Goal: Transaction & Acquisition: Purchase product/service

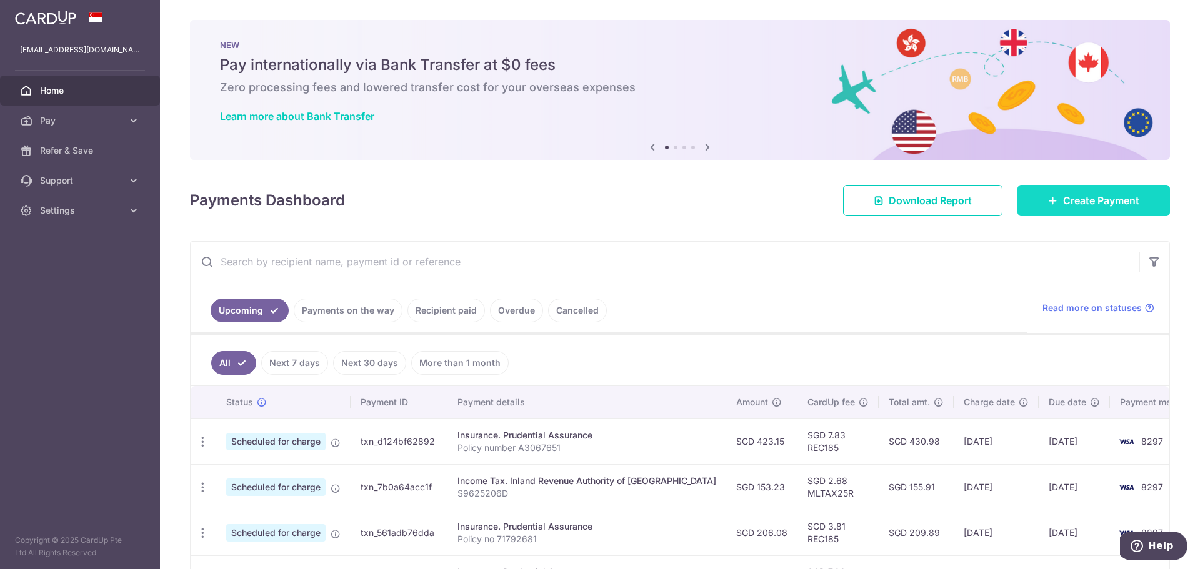
click at [1102, 207] on span "Create Payment" at bounding box center [1101, 200] width 76 height 15
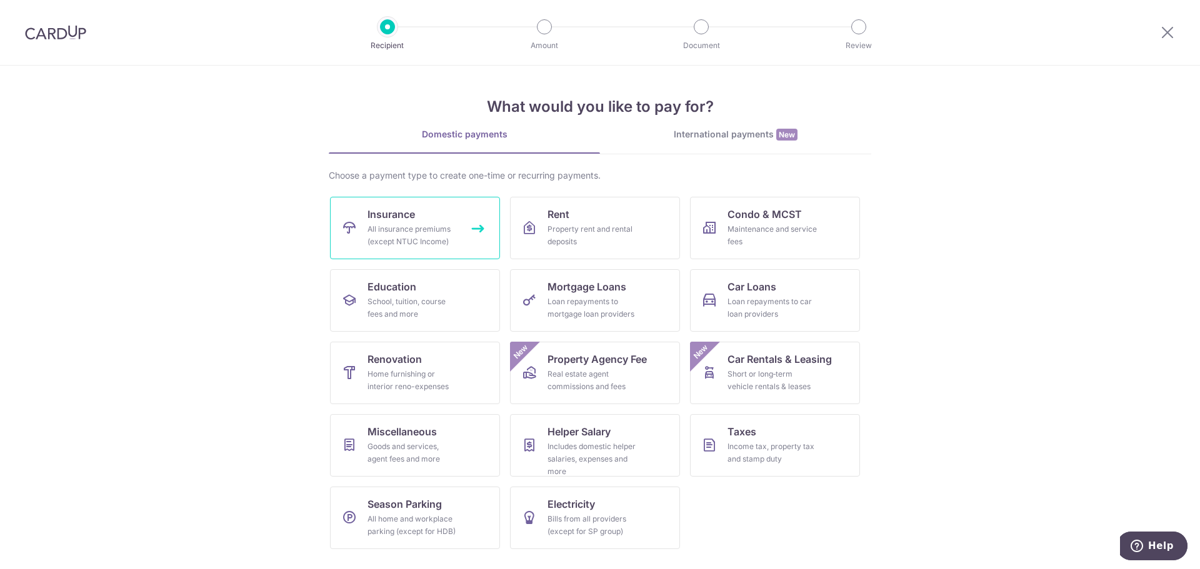
click at [431, 229] on div "All insurance premiums (except NTUC Income)" at bounding box center [412, 235] width 90 height 25
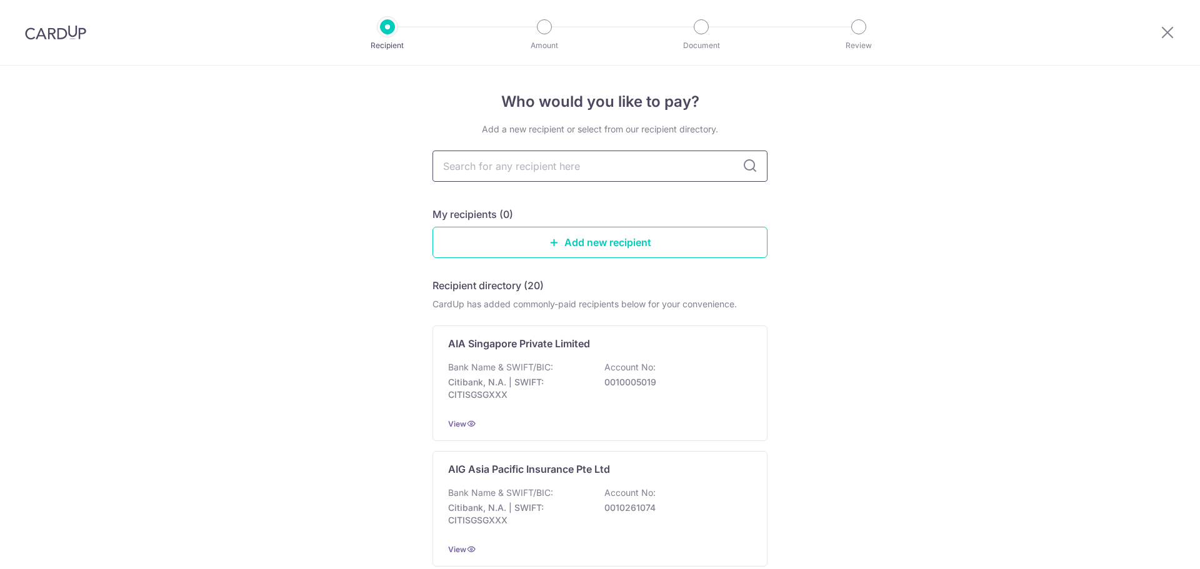
click at [581, 164] on input "text" at bounding box center [599, 166] width 335 height 31
click at [541, 152] on input "text" at bounding box center [599, 166] width 335 height 31
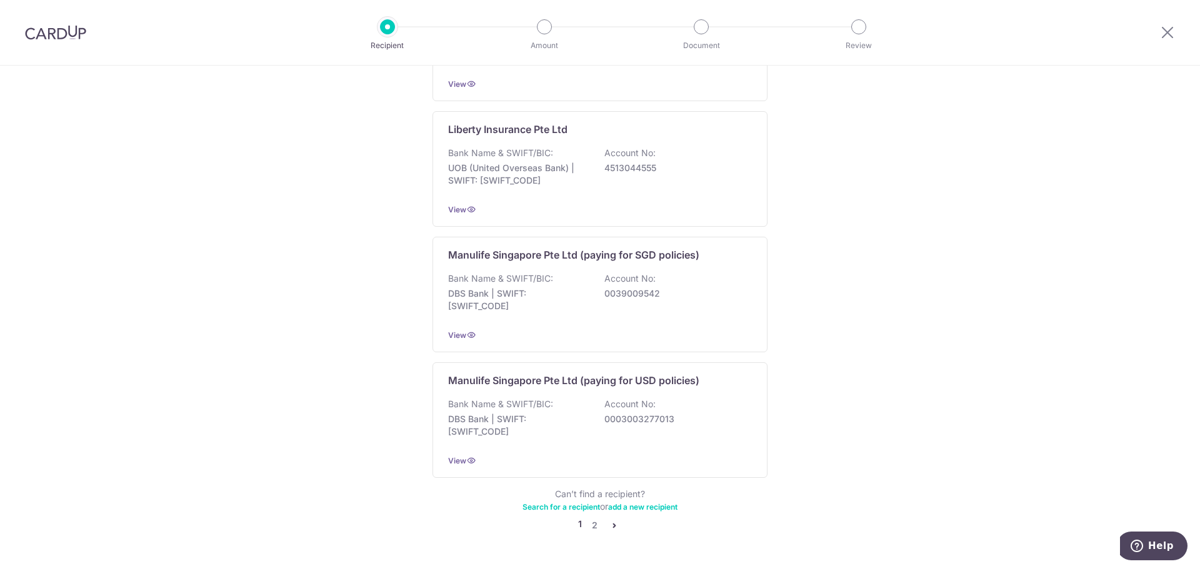
scroll to position [1137, 0]
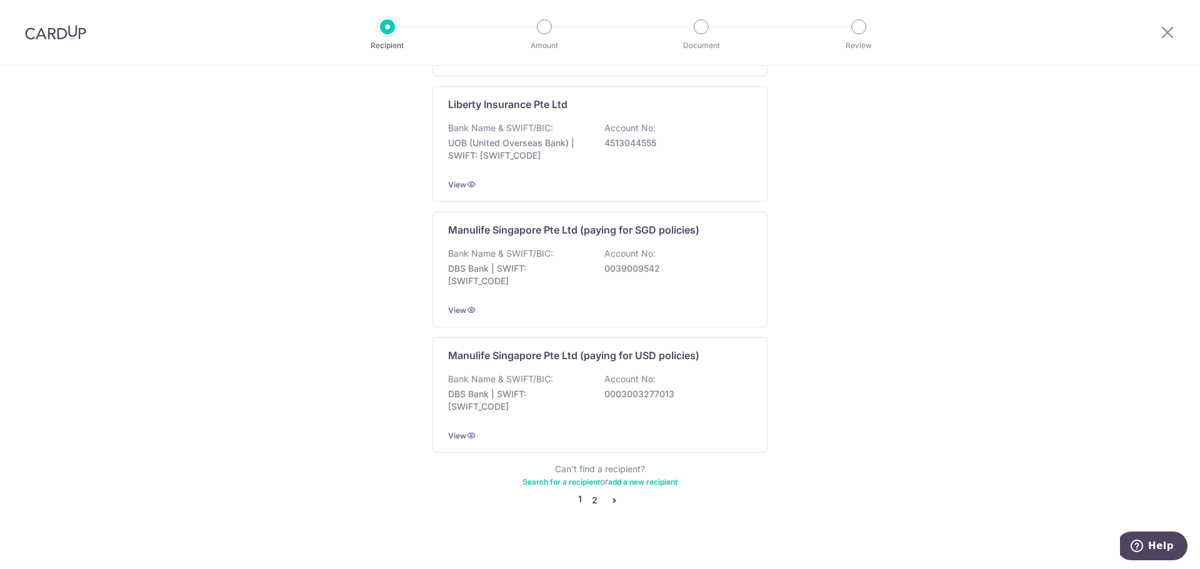
click at [594, 493] on link "2" at bounding box center [594, 500] width 15 height 15
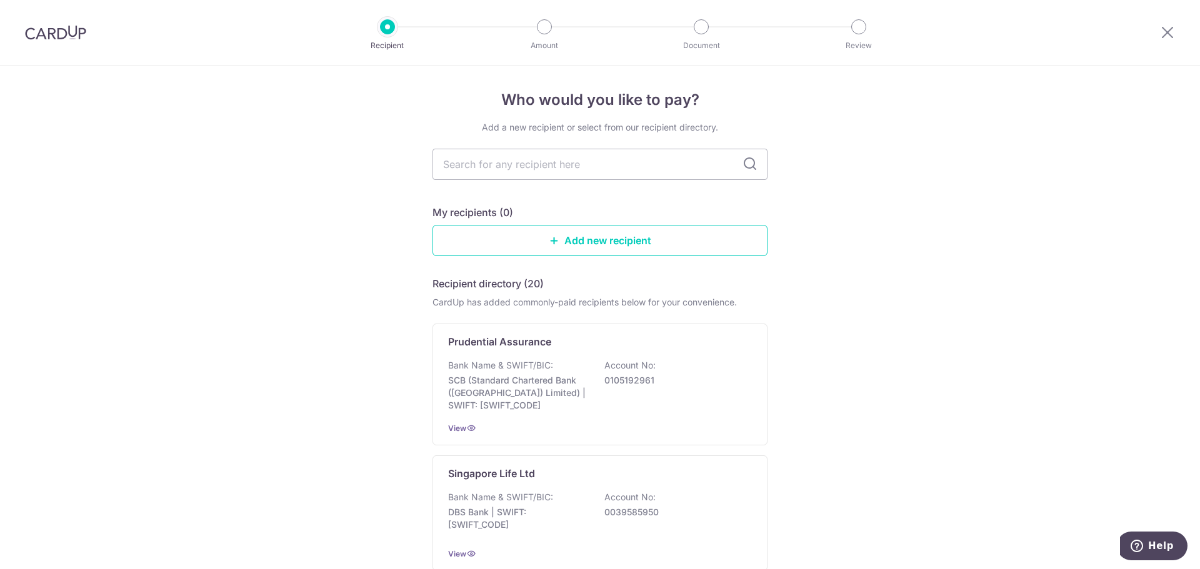
scroll to position [0, 0]
click at [584, 166] on input "text" at bounding box center [599, 166] width 335 height 31
type input "great"
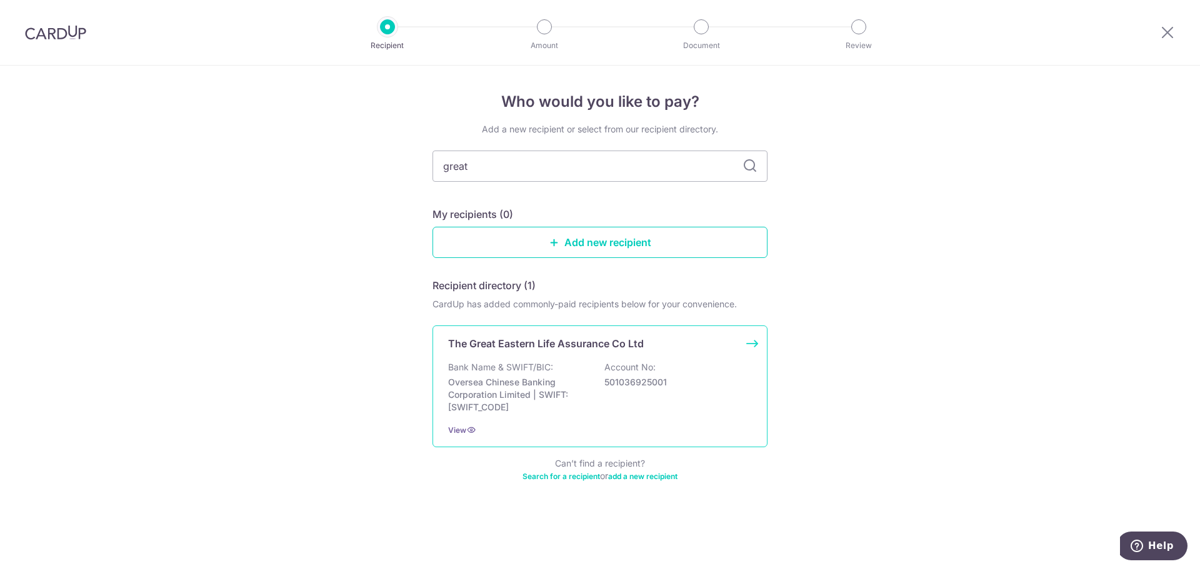
click at [610, 414] on div "The Great Eastern Life Assurance Co Ltd Bank Name & SWIFT/BIC: Oversea Chinese …" at bounding box center [599, 387] width 335 height 122
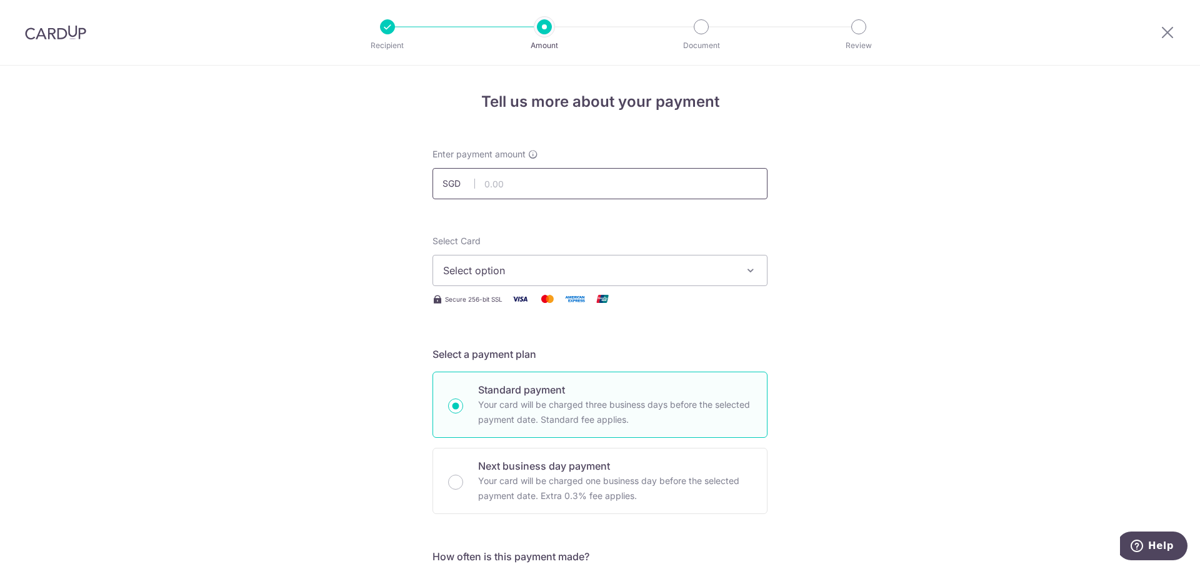
click at [538, 177] on input "text" at bounding box center [599, 183] width 335 height 31
type input "841.08"
click at [555, 259] on button "Select option" at bounding box center [599, 270] width 335 height 31
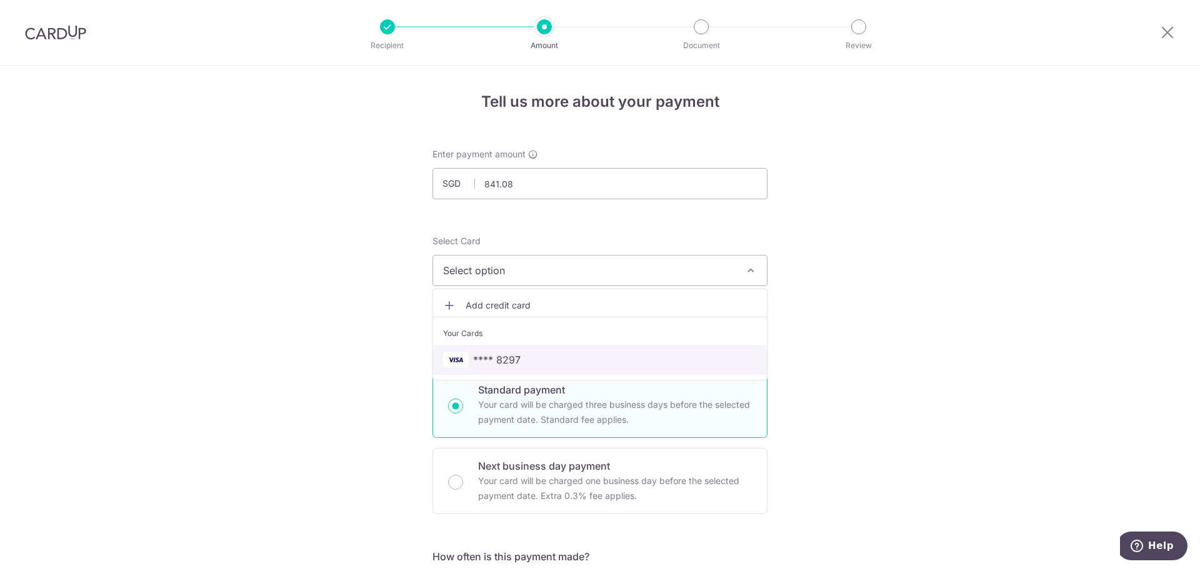
click at [519, 356] on span "**** 8297" at bounding box center [600, 359] width 314 height 15
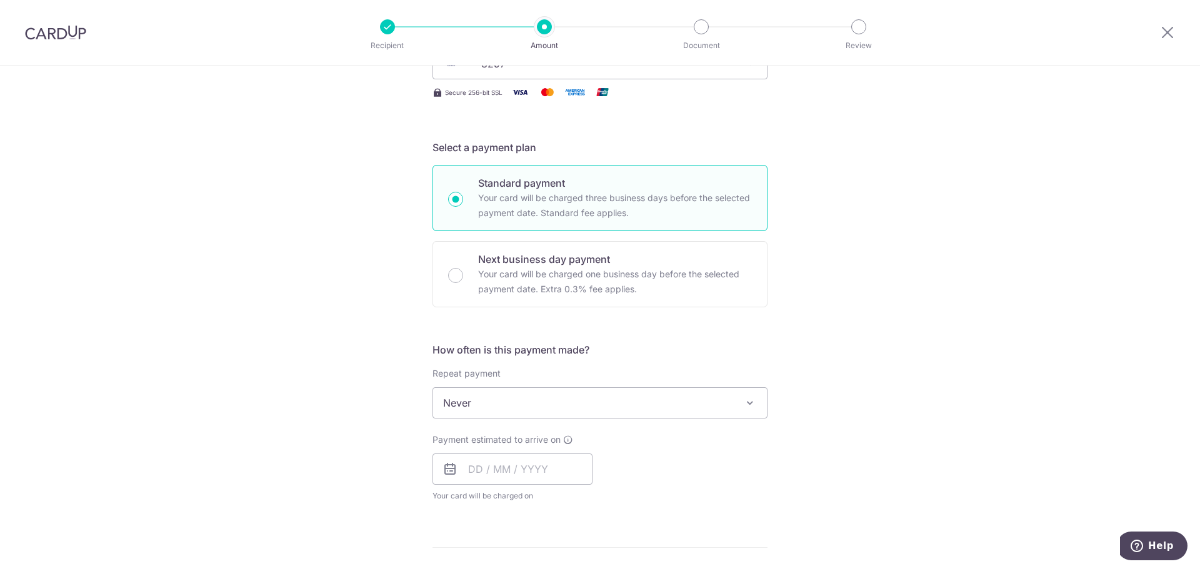
scroll to position [250, 0]
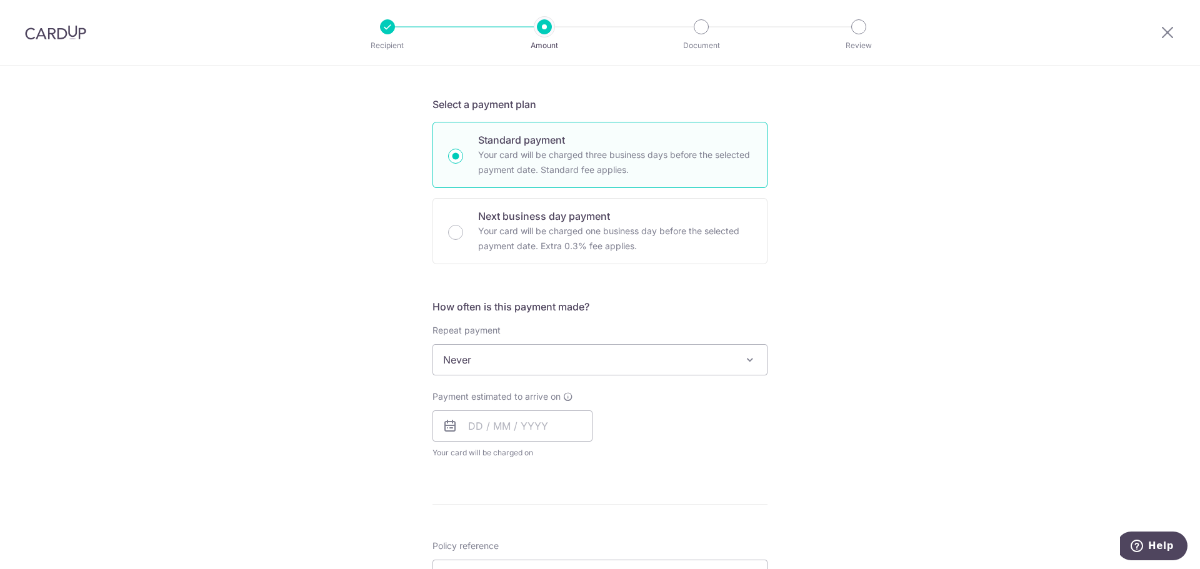
click at [572, 358] on span "Never" at bounding box center [600, 360] width 334 height 30
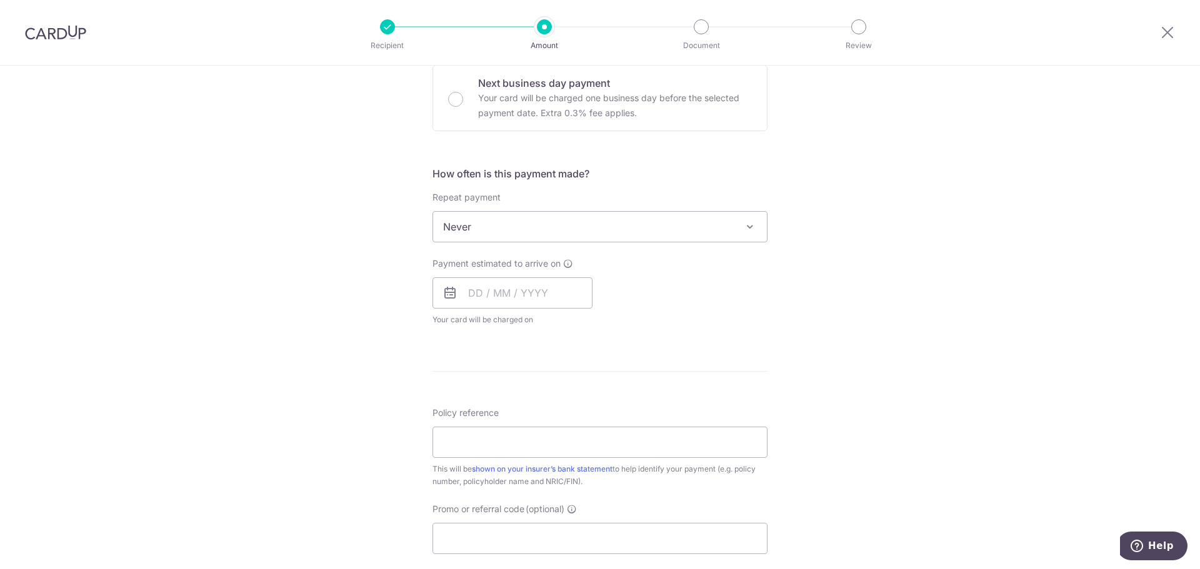
scroll to position [500, 0]
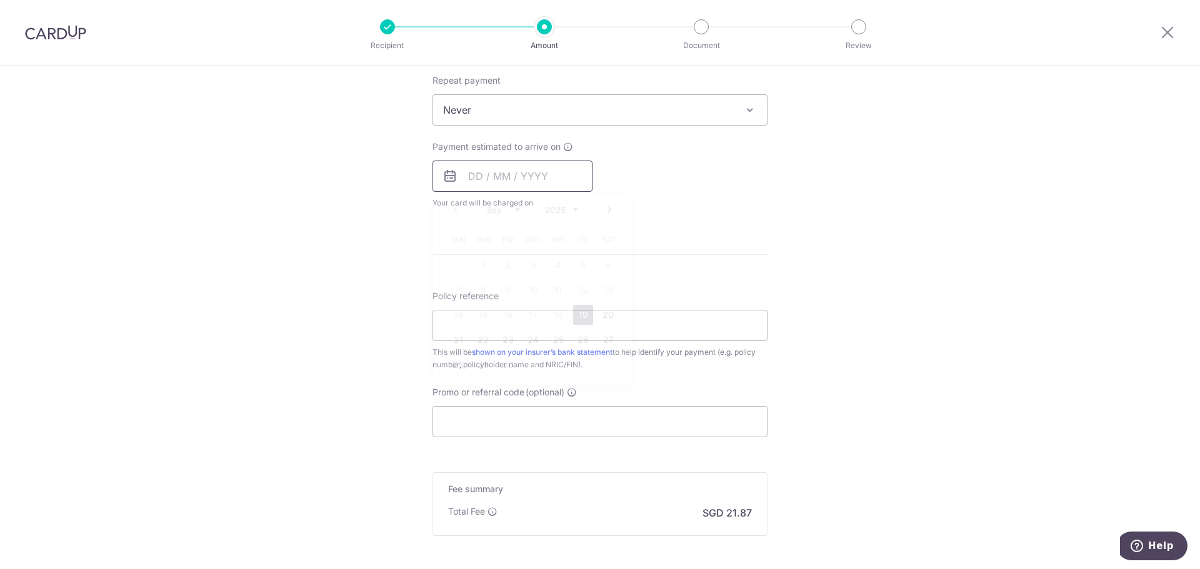
click at [492, 174] on input "text" at bounding box center [512, 176] width 160 height 31
click at [582, 314] on link "19" at bounding box center [583, 315] width 20 height 20
type input "[DATE]"
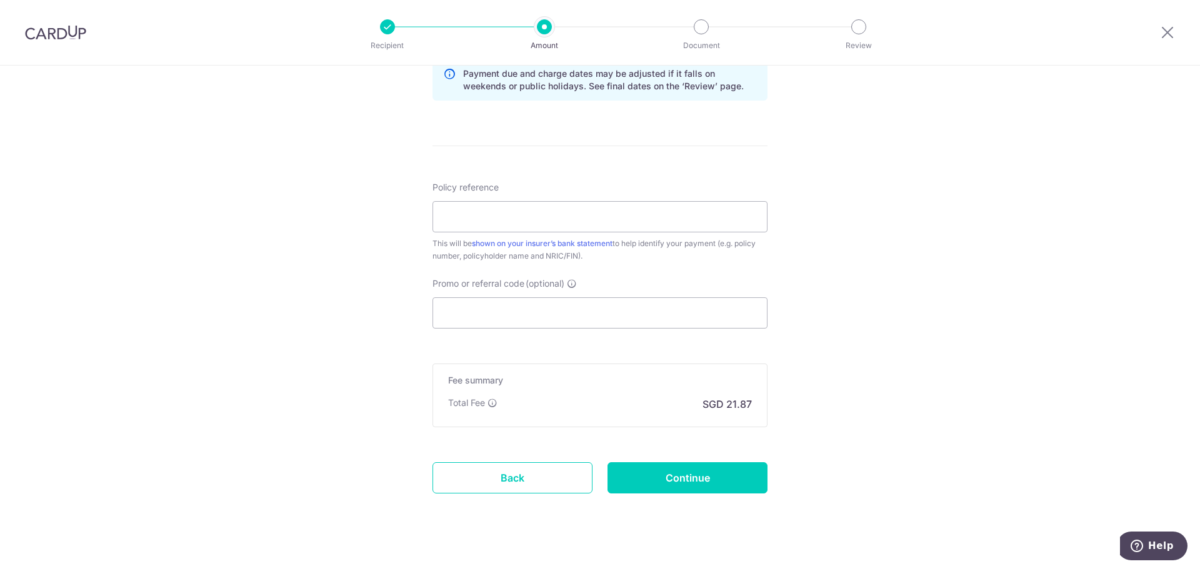
scroll to position [678, 0]
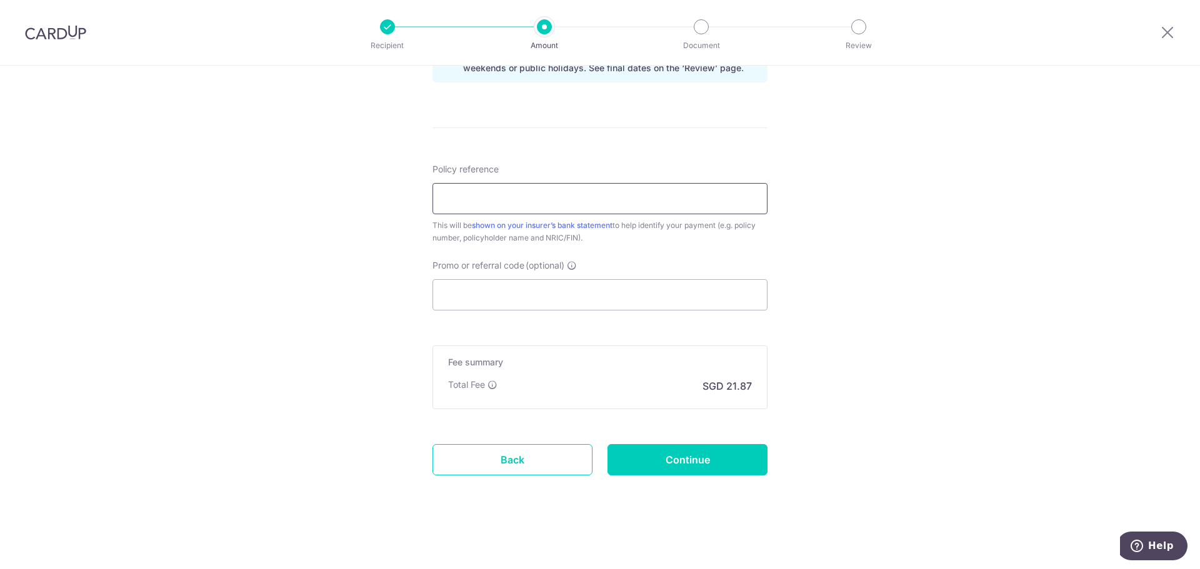
click at [530, 196] on input "Policy reference" at bounding box center [599, 198] width 335 height 31
click at [497, 198] on input "Policy reference" at bounding box center [599, 198] width 335 height 31
click at [496, 198] on input "Policy reference" at bounding box center [599, 198] width 335 height 31
drag, startPoint x: 502, startPoint y: 206, endPoint x: 516, endPoint y: 199, distance: 15.9
click at [503, 202] on input "Policy reference" at bounding box center [599, 198] width 335 height 31
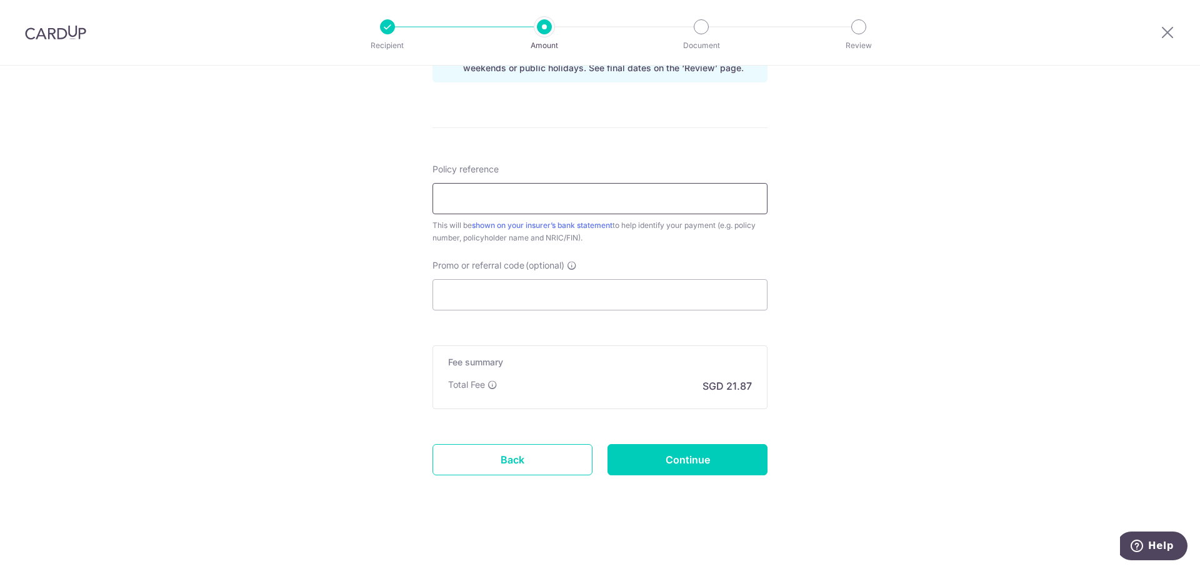
drag, startPoint x: 535, startPoint y: 196, endPoint x: 545, endPoint y: 205, distance: 13.3
click at [535, 196] on input "Policy reference" at bounding box center [599, 198] width 335 height 31
click at [525, 202] on input "Policy reference" at bounding box center [599, 198] width 335 height 31
type input "Policy no 0087399229"
click at [543, 297] on input "Promo or referral code (optional)" at bounding box center [599, 294] width 335 height 31
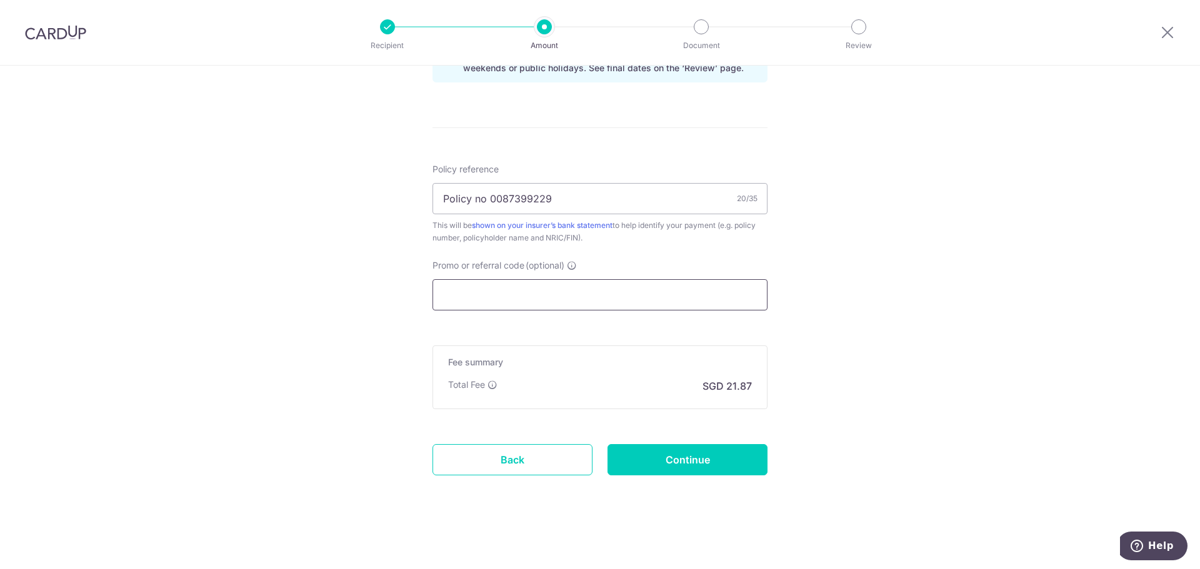
drag, startPoint x: 534, startPoint y: 297, endPoint x: 562, endPoint y: 294, distance: 27.6
click at [539, 300] on input "Promo or referral code (optional)" at bounding box center [599, 294] width 335 height 31
paste input "OFF225"
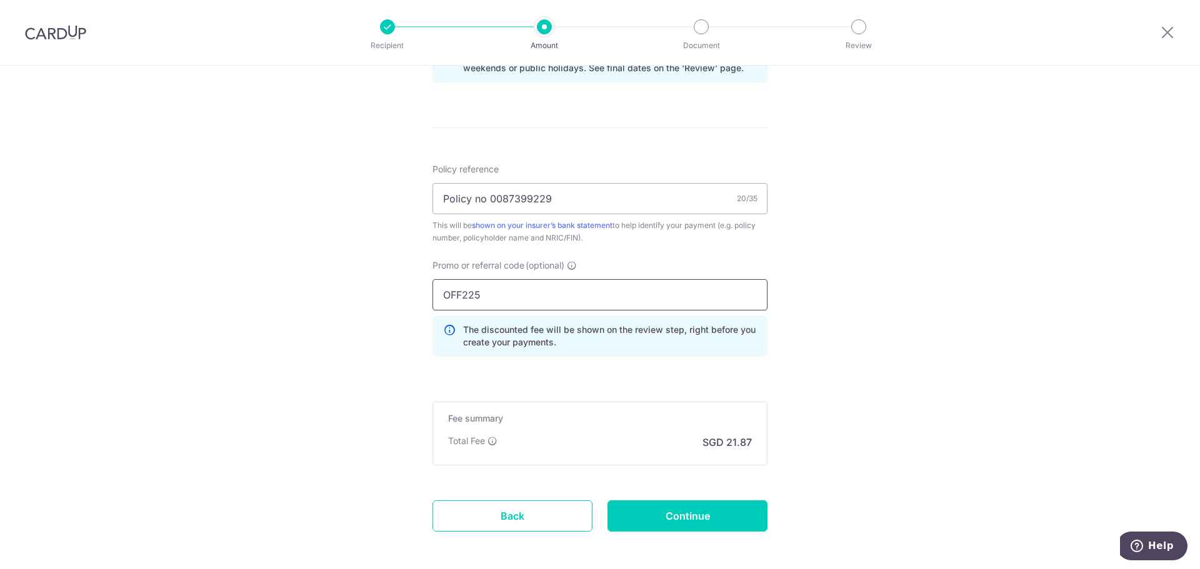
type input "OFF225"
click at [944, 351] on div "Tell us more about your payment Enter payment amount SGD 841.08 841.08 Select C…" at bounding box center [600, 7] width 1200 height 1238
click at [695, 524] on input "Continue" at bounding box center [687, 516] width 160 height 31
type input "Create Schedule"
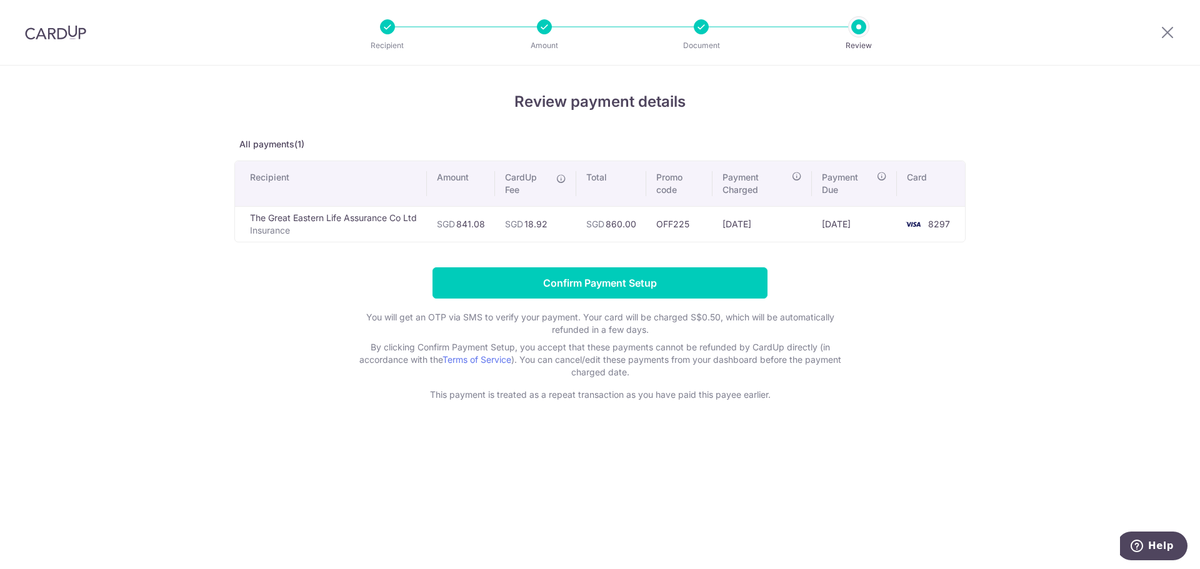
drag, startPoint x: 675, startPoint y: 222, endPoint x: 686, endPoint y: 222, distance: 10.6
click at [686, 222] on td "OFF225" at bounding box center [679, 224] width 66 height 36
drag, startPoint x: 560, startPoint y: 224, endPoint x: 569, endPoint y: 224, distance: 8.7
click at [569, 224] on td "SGD 18.92" at bounding box center [535, 224] width 81 height 36
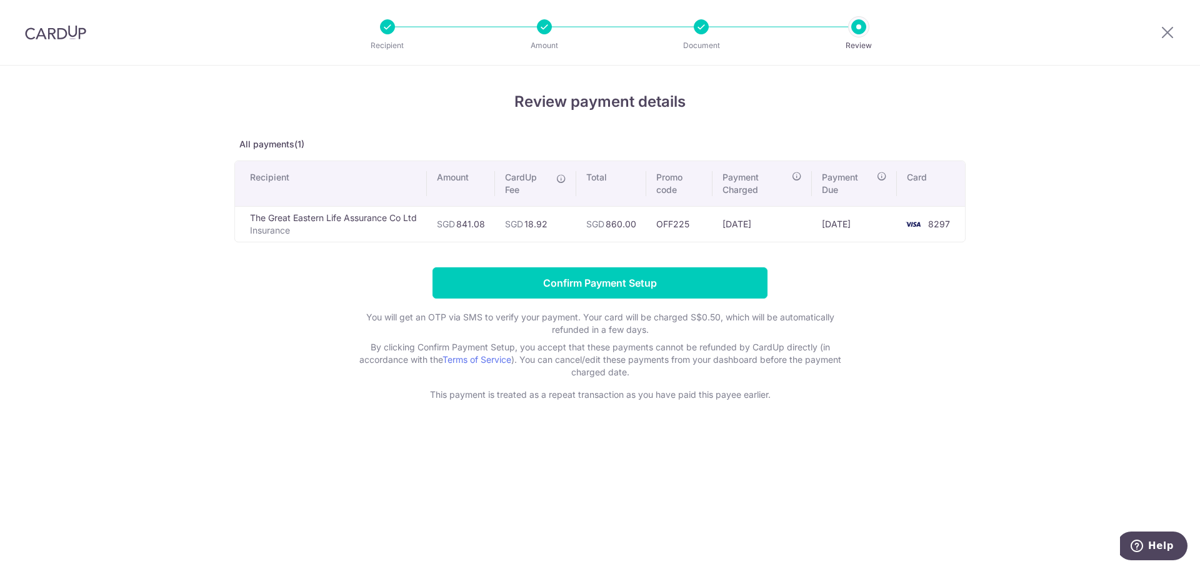
click at [569, 224] on td "SGD 18.92" at bounding box center [535, 224] width 81 height 36
click at [560, 291] on input "Confirm Payment Setup" at bounding box center [599, 282] width 335 height 31
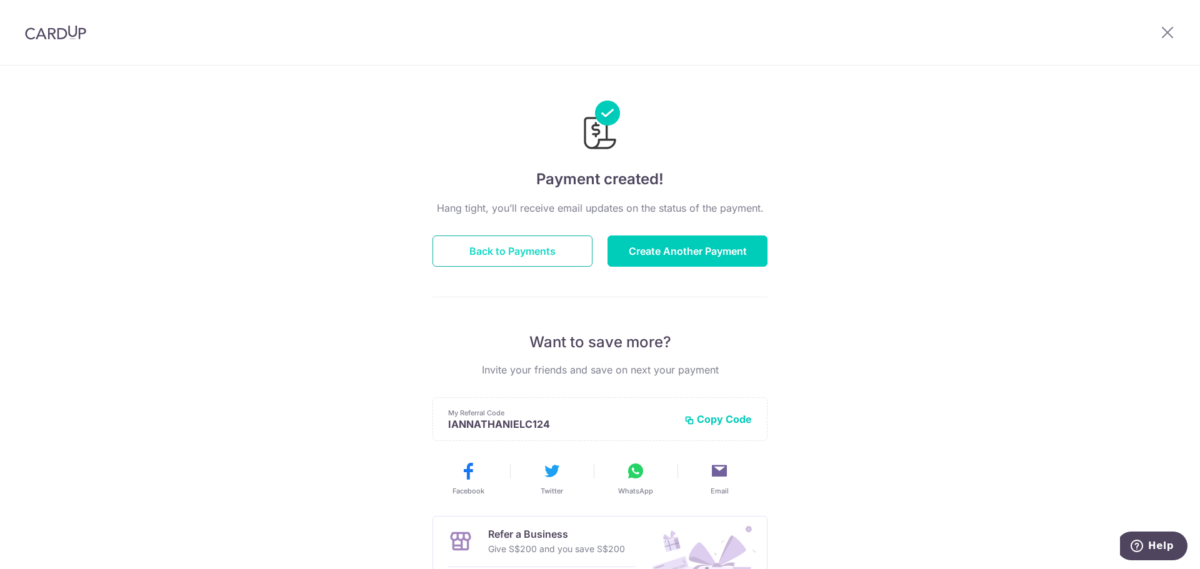
click at [555, 252] on button "Back to Payments" at bounding box center [512, 251] width 160 height 31
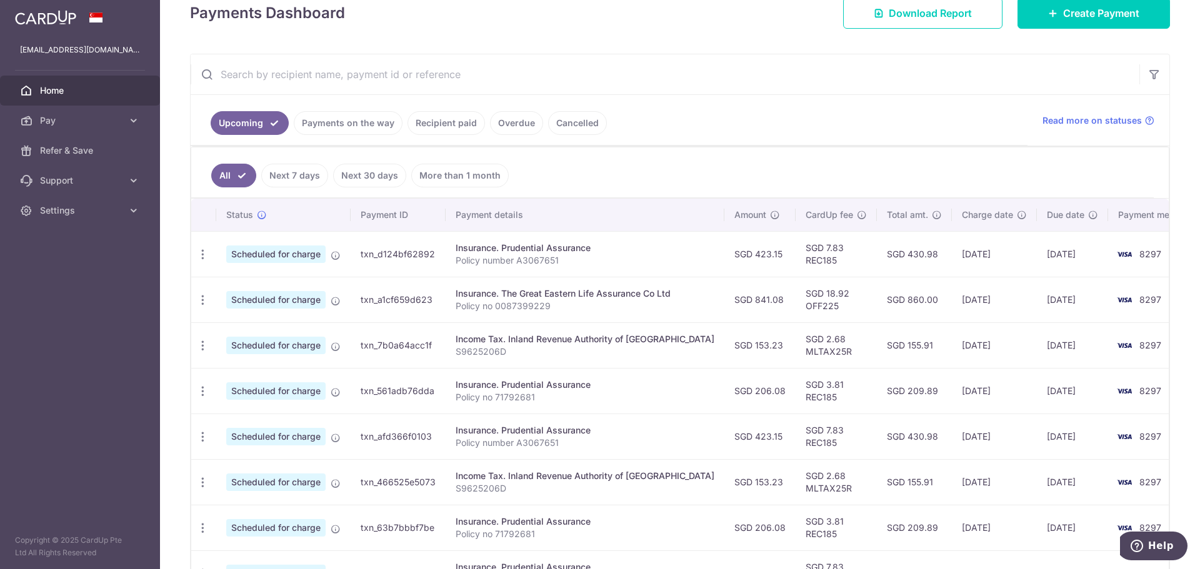
click at [795, 354] on td "SGD 2.68 MLTAX25R" at bounding box center [835, 345] width 81 height 46
click at [877, 355] on td "SGD 155.91" at bounding box center [914, 345] width 75 height 46
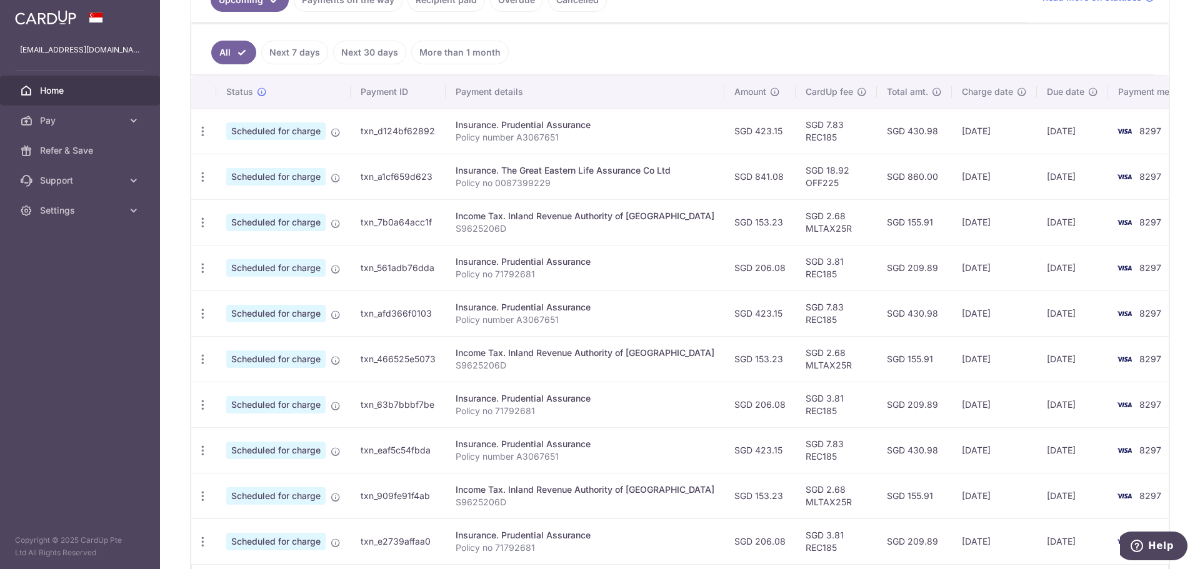
scroll to position [312, 0]
drag, startPoint x: 797, startPoint y: 366, endPoint x: 815, endPoint y: 364, distance: 18.2
click at [815, 364] on td "SGD 2.68 MLTAX25R" at bounding box center [835, 357] width 81 height 46
drag, startPoint x: 774, startPoint y: 347, endPoint x: 825, endPoint y: 355, distance: 51.8
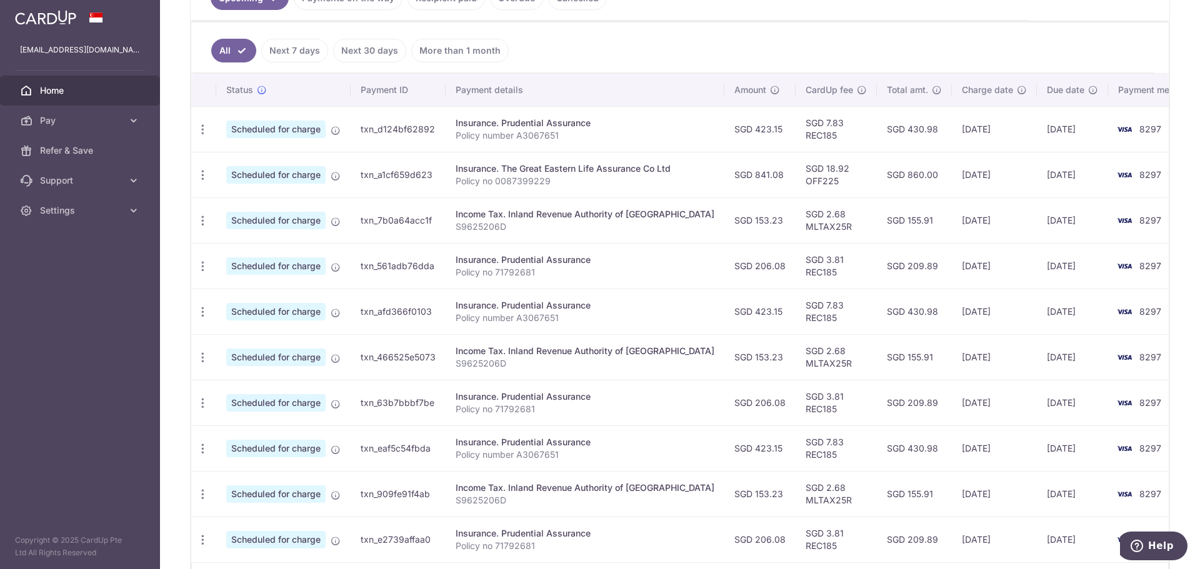
click at [825, 355] on td "SGD 2.68 MLTAX25R" at bounding box center [835, 357] width 81 height 46
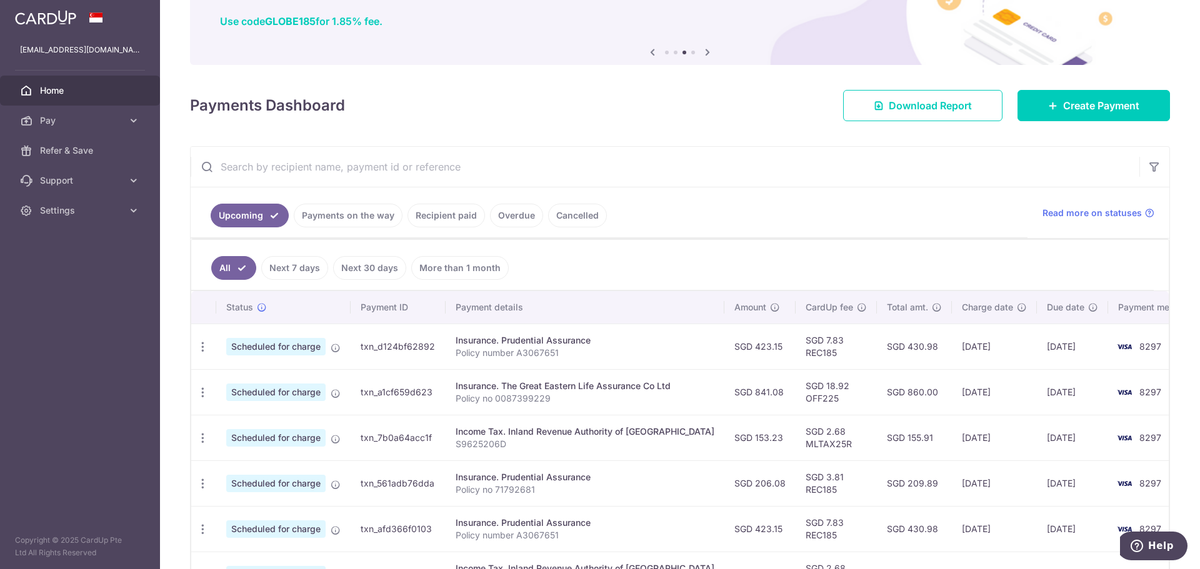
scroll to position [0, 0]
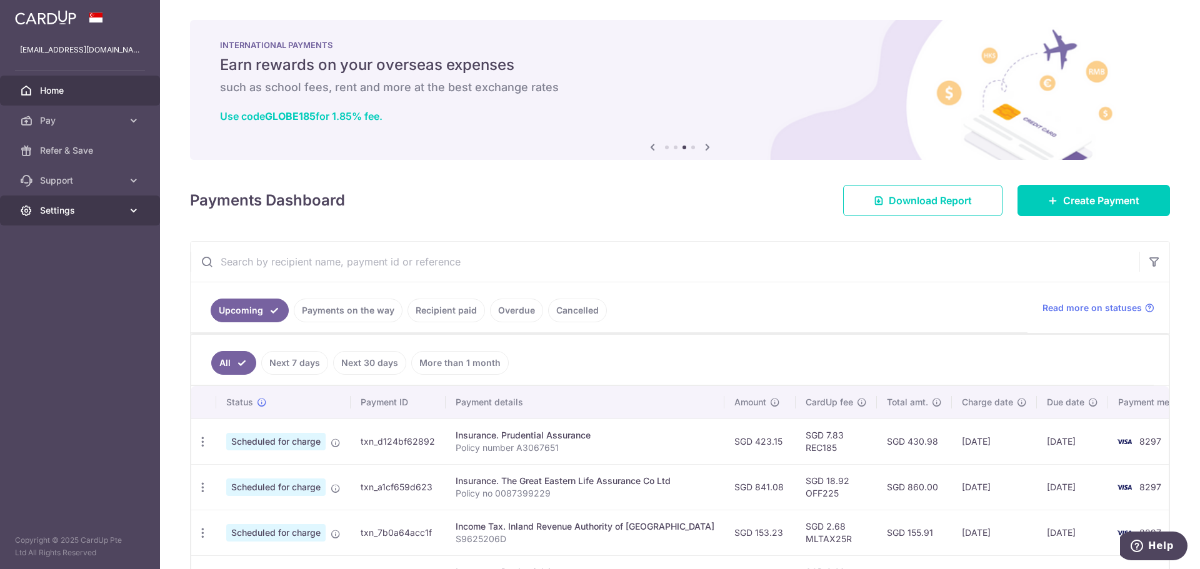
click at [131, 211] on icon at bounding box center [133, 210] width 12 height 12
click at [114, 237] on span "Account" at bounding box center [81, 240] width 82 height 12
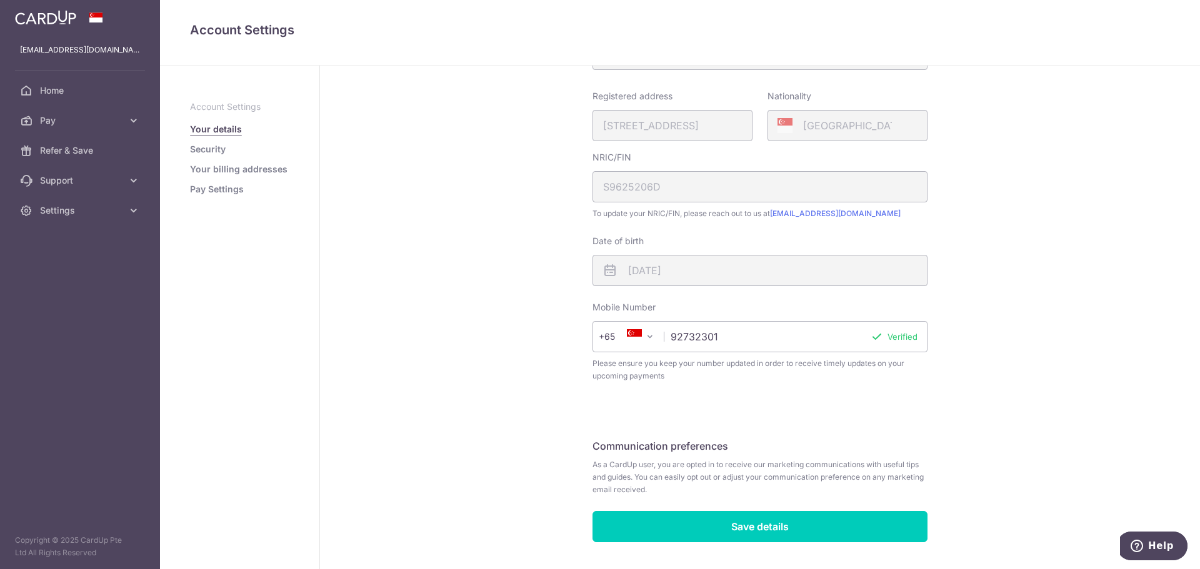
scroll to position [232, 0]
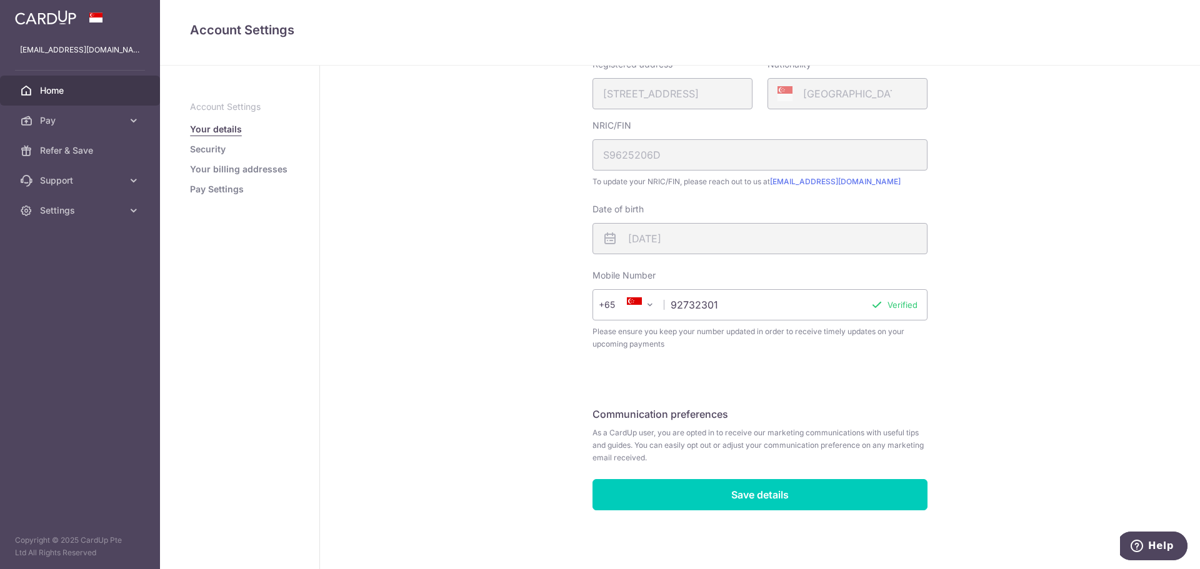
click at [76, 89] on span "Home" at bounding box center [81, 90] width 82 height 12
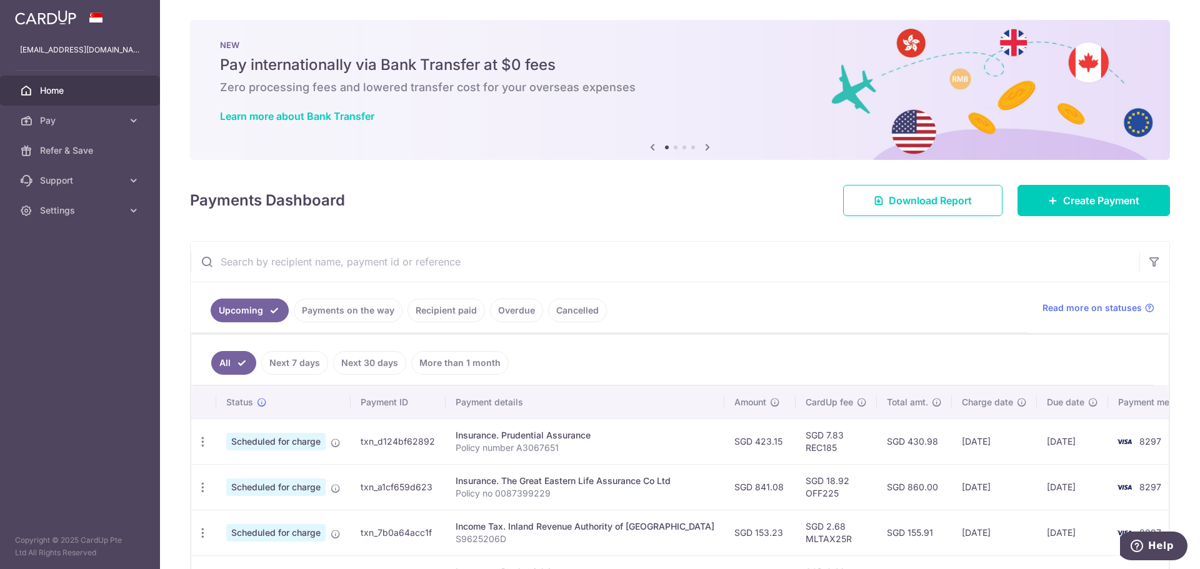
click at [356, 316] on link "Payments on the way" at bounding box center [348, 311] width 109 height 24
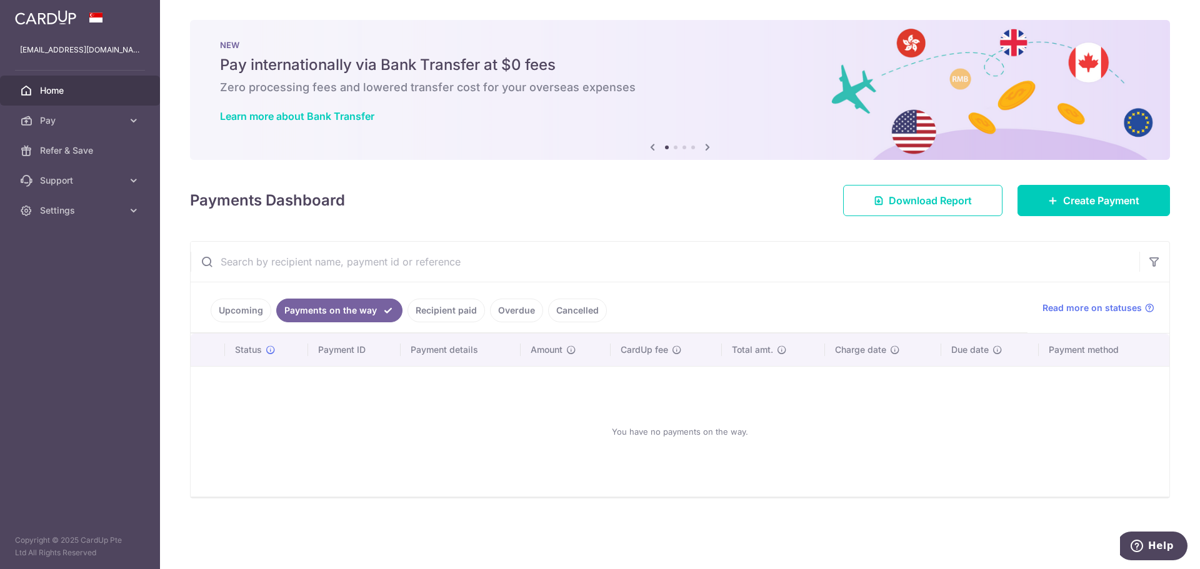
click at [473, 312] on link "Recipient paid" at bounding box center [445, 311] width 77 height 24
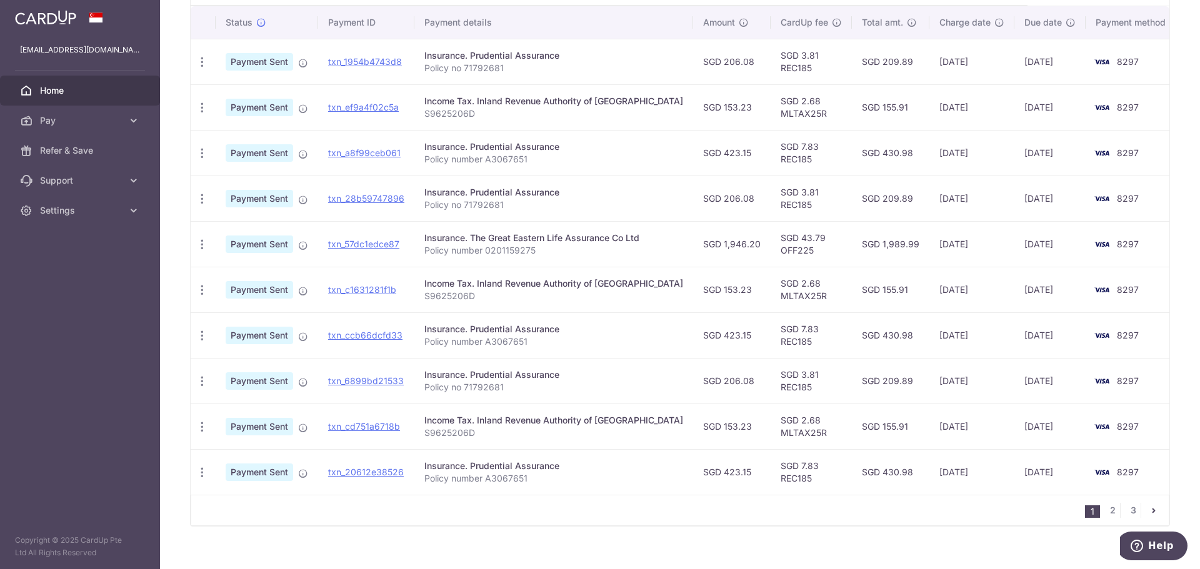
scroll to position [344, 0]
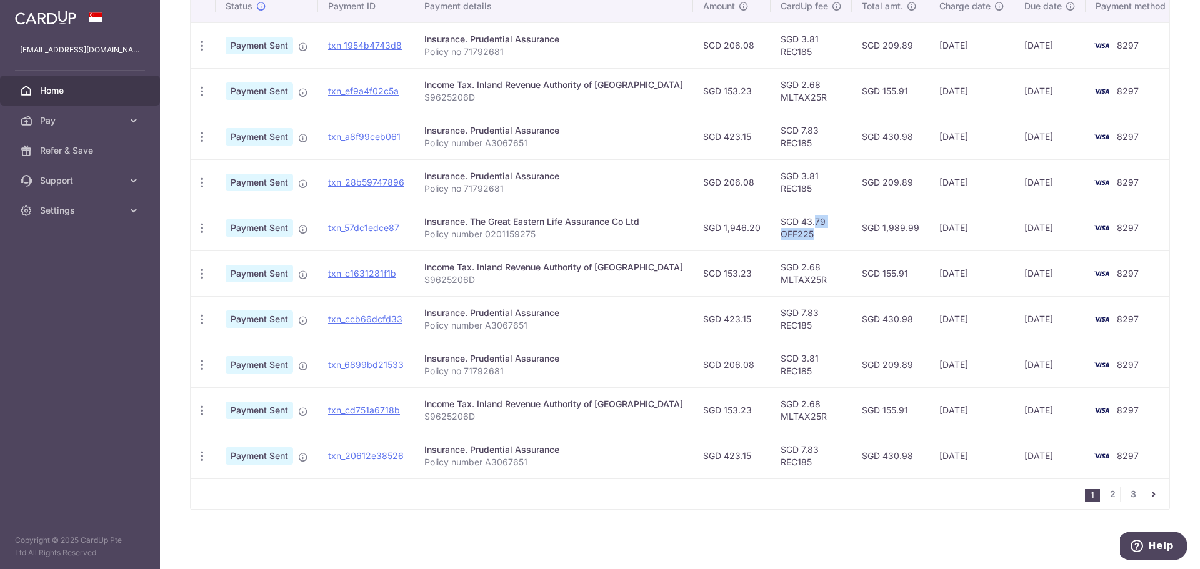
drag, startPoint x: 770, startPoint y: 221, endPoint x: 797, endPoint y: 233, distance: 29.9
click at [797, 233] on td "SGD 43.79 OFF225" at bounding box center [810, 228] width 81 height 46
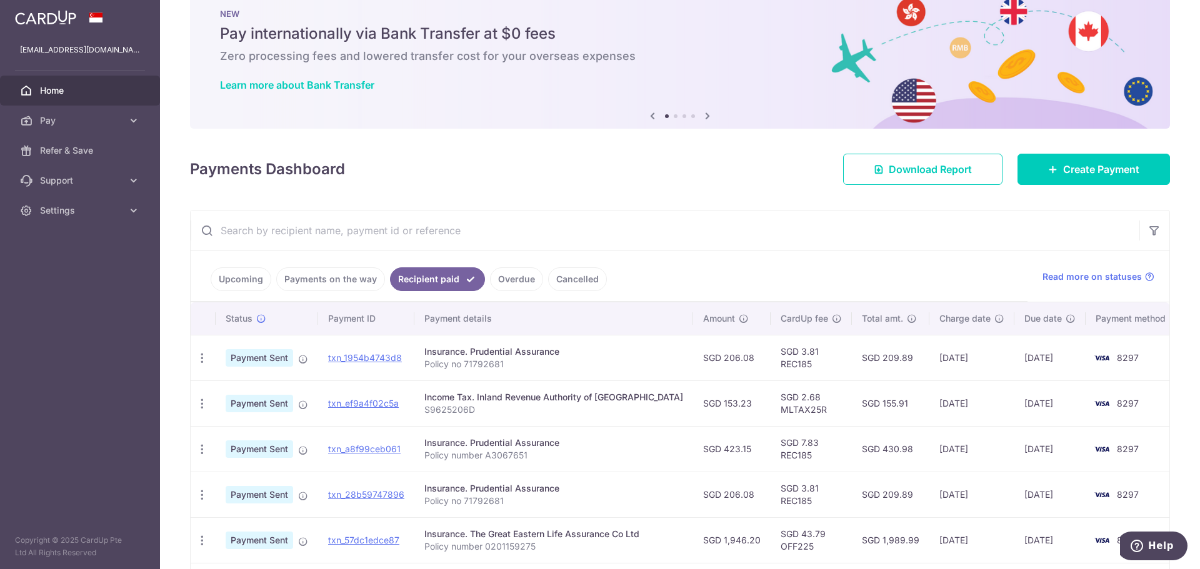
scroll to position [0, 0]
